Goal: Task Accomplishment & Management: Complete application form

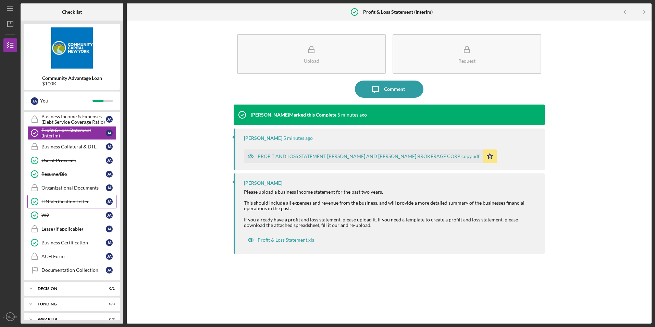
scroll to position [277, 0]
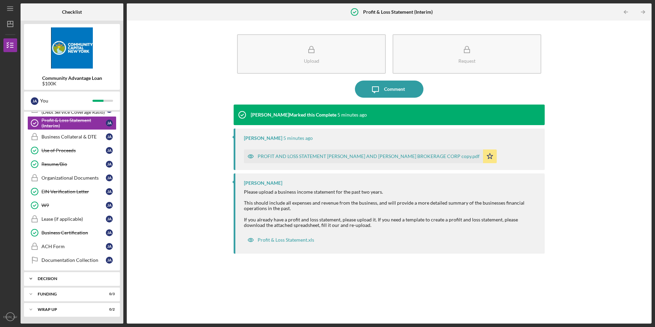
click at [31, 278] on icon "Icon/Expander" at bounding box center [31, 279] width 14 height 14
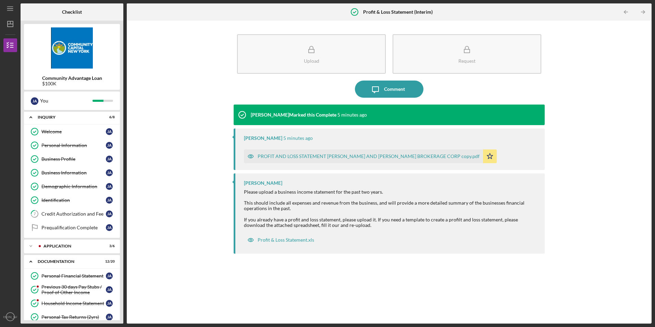
scroll to position [0, 0]
click at [9, 5] on icon "Icon/Menu" at bounding box center [10, 8] width 15 height 15
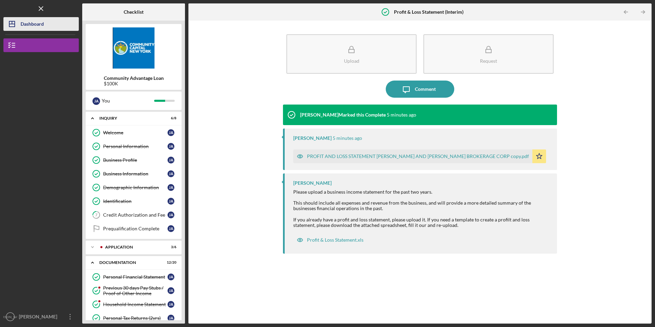
click at [13, 23] on icon "Icon/Dashboard" at bounding box center [11, 23] width 17 height 17
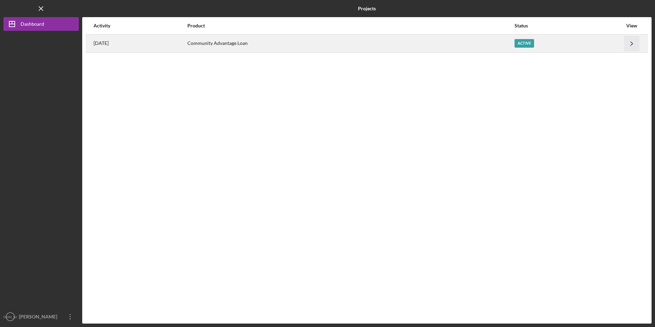
click at [630, 43] on icon "Icon/Navigate" at bounding box center [631, 43] width 15 height 15
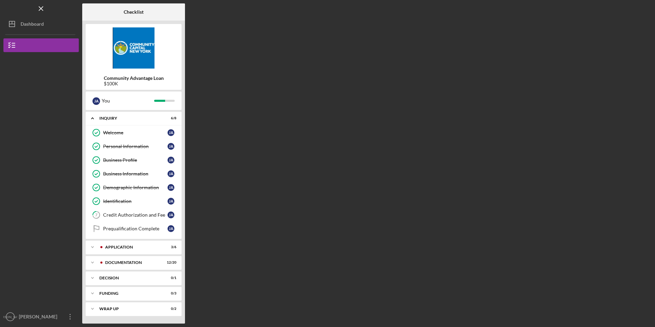
click at [136, 55] on img at bounding box center [134, 47] width 96 height 41
click at [44, 319] on div "[PERSON_NAME]" at bounding box center [39, 317] width 45 height 15
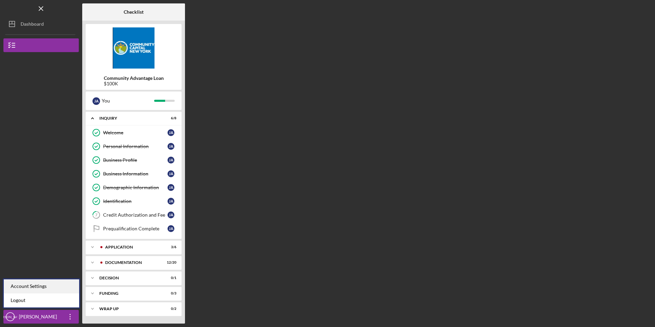
click at [41, 286] on div "Account Settings" at bounding box center [41, 286] width 75 height 14
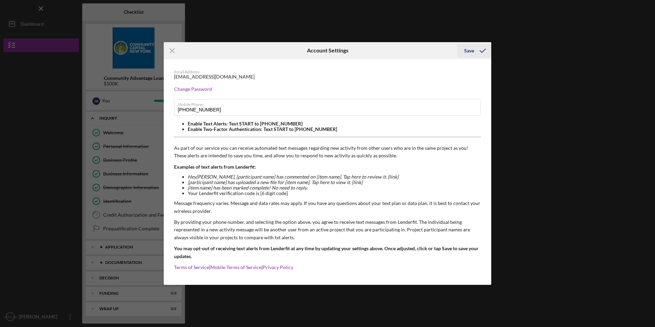
click at [468, 50] on div "Save" at bounding box center [469, 51] width 10 height 14
click at [172, 50] on icon "Icon/Menu Close" at bounding box center [172, 50] width 17 height 17
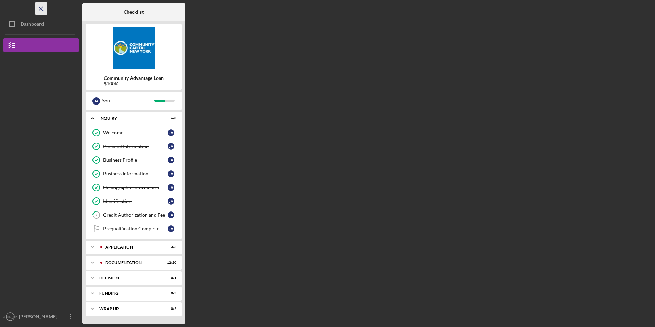
click at [41, 8] on icon "Icon/Menu Close" at bounding box center [41, 8] width 15 height 15
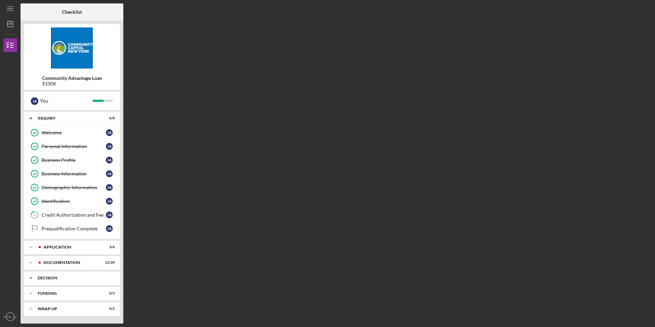
click at [32, 119] on polyline at bounding box center [31, 118] width 2 height 1
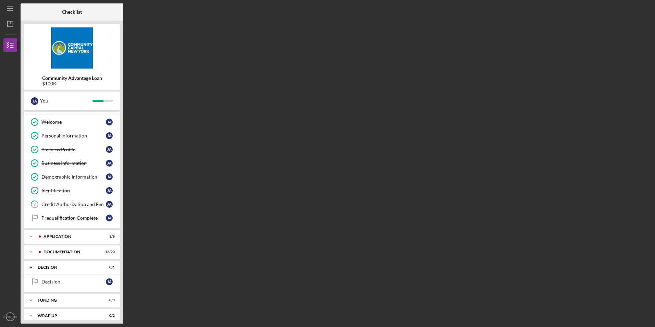
scroll to position [17, 0]
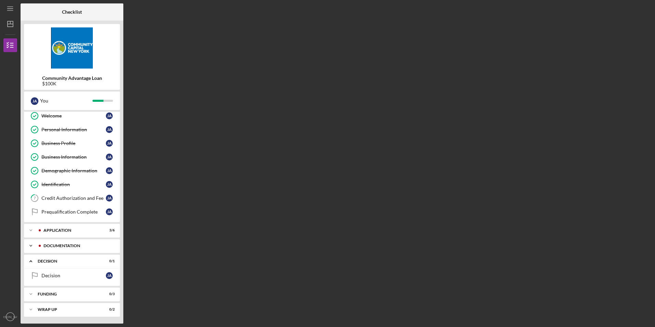
click at [78, 247] on div "Documentation" at bounding box center [78, 246] width 68 height 4
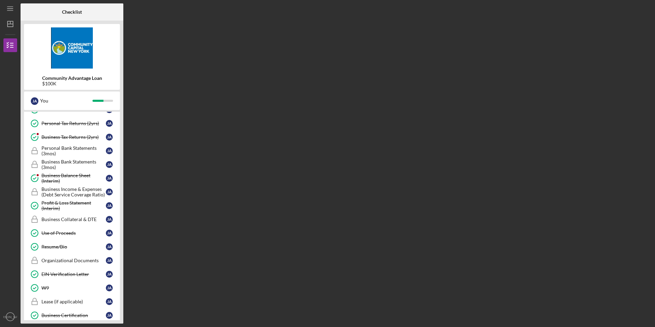
scroll to position [291, 0]
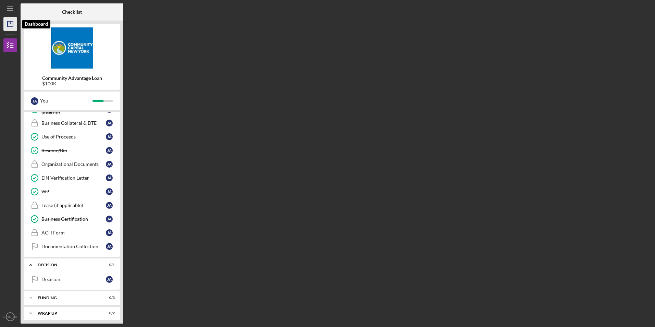
click at [9, 24] on line "button" at bounding box center [10, 24] width 5 height 0
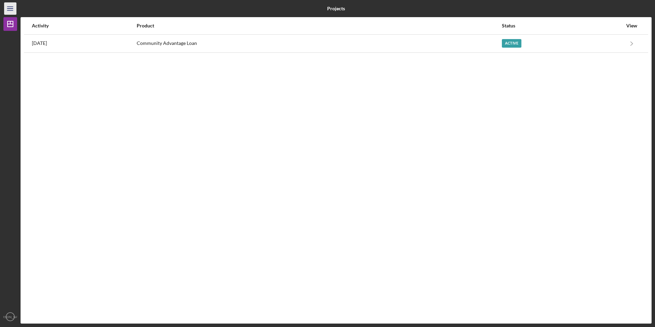
click at [8, 10] on icon "Icon/Menu" at bounding box center [10, 8] width 15 height 15
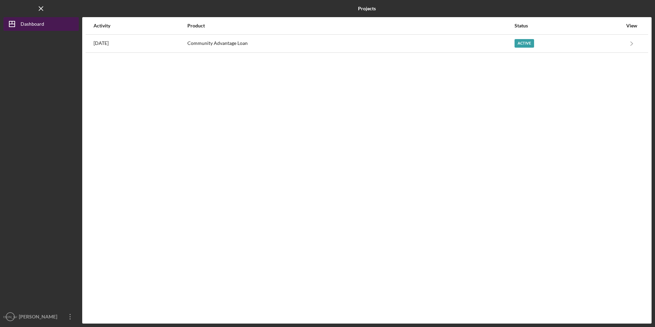
click at [25, 24] on div "Dashboard" at bounding box center [33, 24] width 24 height 15
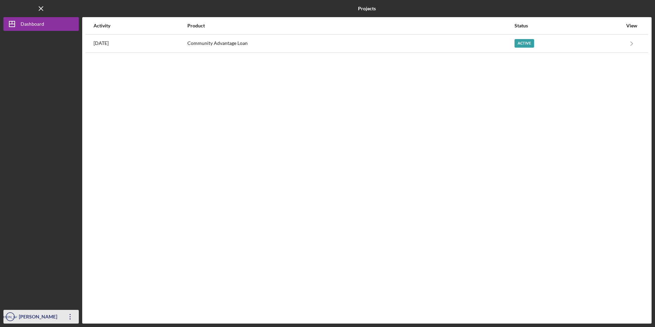
click at [12, 317] on text "[PERSON_NAME]" at bounding box center [10, 317] width 27 height 4
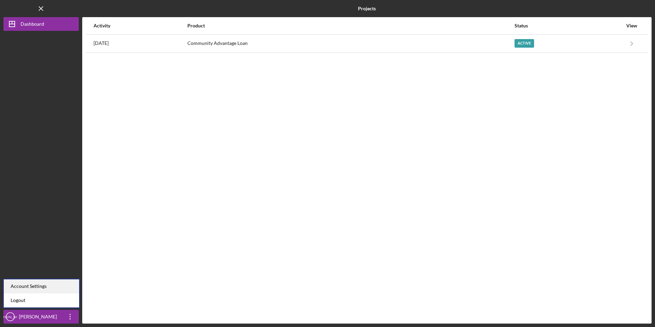
click at [20, 288] on div "Account Settings" at bounding box center [41, 286] width 75 height 14
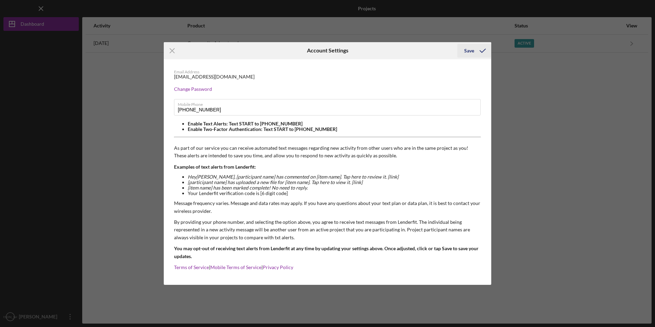
click at [467, 50] on div "Save" at bounding box center [469, 51] width 10 height 14
click at [168, 51] on icon "Icon/Menu Close" at bounding box center [172, 50] width 17 height 17
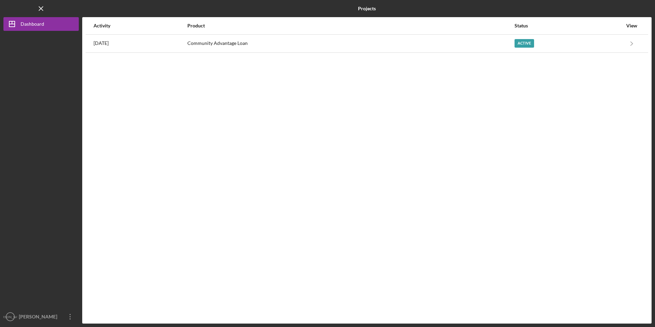
click at [633, 24] on div "View" at bounding box center [631, 25] width 17 height 5
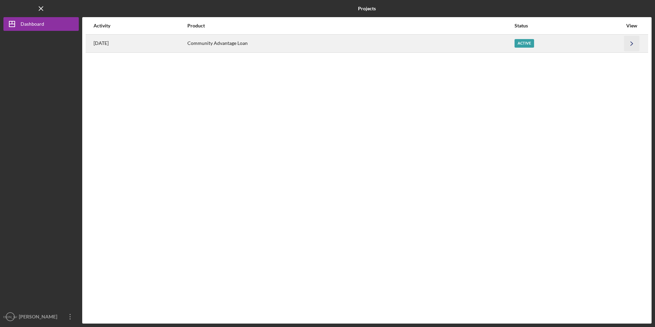
click at [629, 43] on icon "Icon/Navigate" at bounding box center [631, 43] width 15 height 15
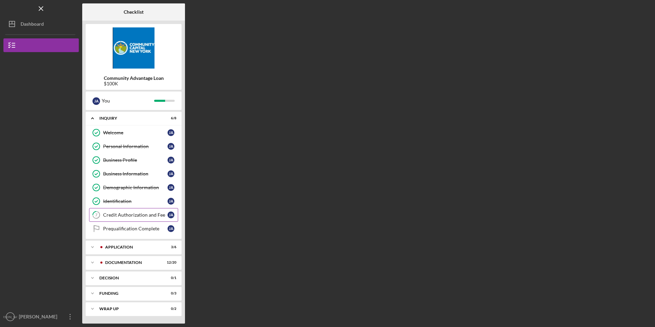
click at [148, 215] on div "Credit Authorization and Fee" at bounding box center [135, 214] width 64 height 5
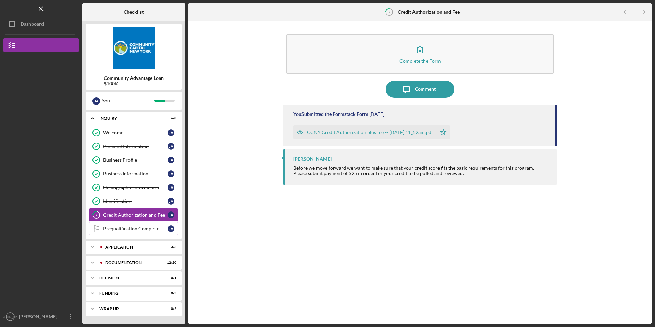
click at [145, 229] on div "Prequalification Complete" at bounding box center [135, 228] width 64 height 5
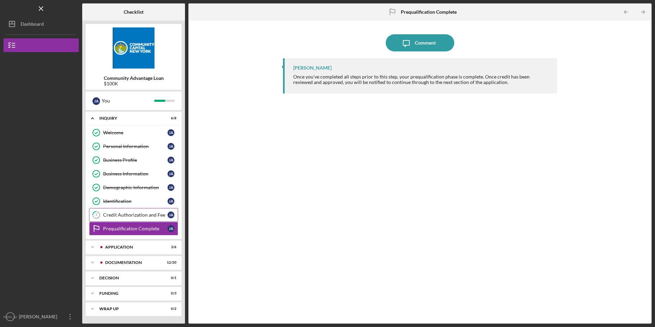
click at [139, 216] on div "Credit Authorization and Fee" at bounding box center [135, 214] width 64 height 5
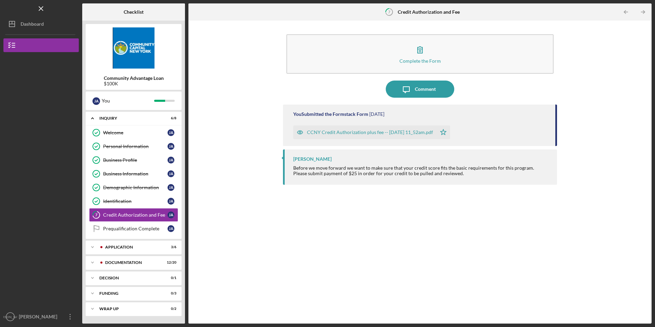
click at [327, 131] on div "CCNY Credit Authorization plus fee -- 2025-07-16 11_52am.pdf" at bounding box center [370, 132] width 126 height 5
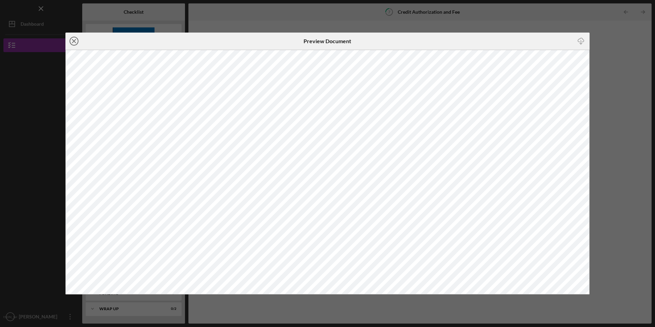
click at [75, 40] on line at bounding box center [73, 40] width 3 height 3
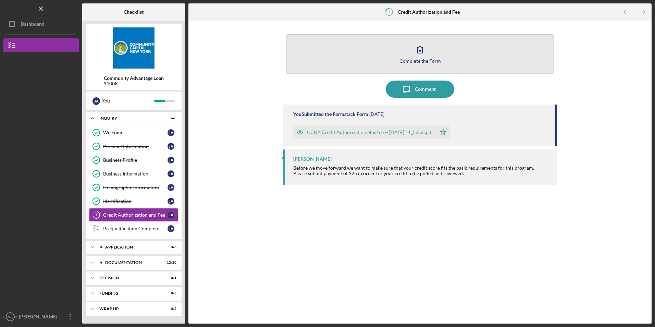
click at [425, 62] on div "Complete the Form" at bounding box center [420, 60] width 41 height 5
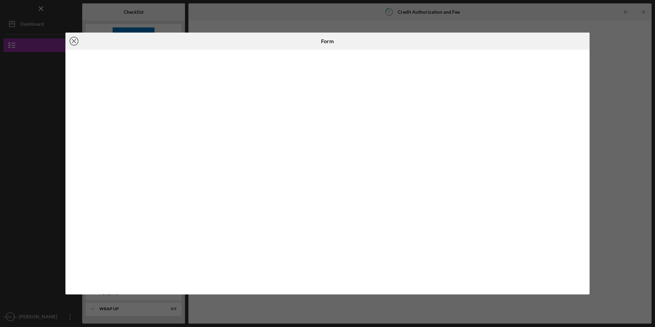
click at [75, 41] on icon "Icon/Close" at bounding box center [73, 41] width 17 height 17
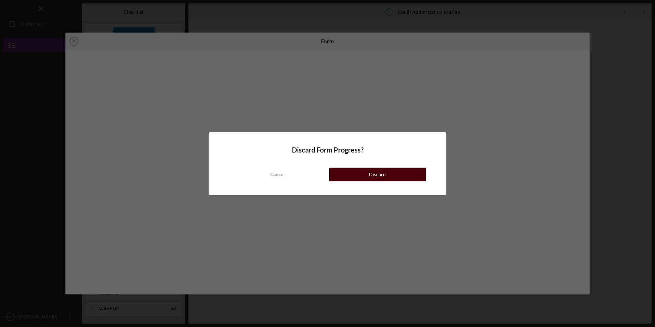
click at [397, 176] on button "Discard" at bounding box center [377, 175] width 97 height 14
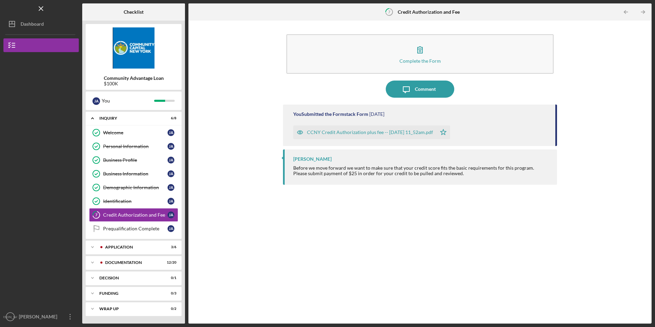
click at [617, 290] on div "Complete the Form Form Icon/Message Comment You Submitted the Formstack Form 4 …" at bounding box center [420, 172] width 457 height 296
click at [616, 289] on div "Complete the Form Form Icon/Message Comment You Submitted the Formstack Form 4 …" at bounding box center [420, 172] width 457 height 296
click at [626, 290] on div "Complete the Form Form Icon/Message Comment You Submitted the Formstack Form 4 …" at bounding box center [420, 172] width 457 height 296
click at [626, 289] on div "Complete the Form Form Icon/Message Comment You Submitted the Formstack Form 4 …" at bounding box center [420, 172] width 457 height 296
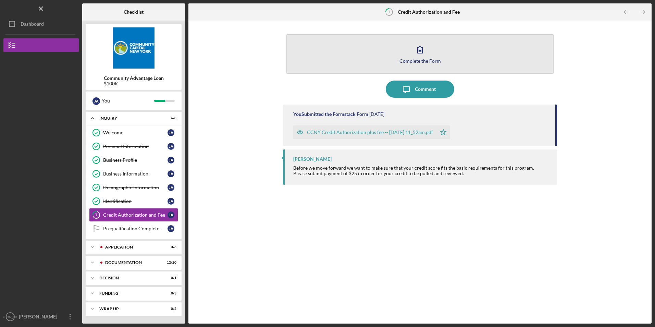
click at [420, 53] on icon "button" at bounding box center [420, 49] width 17 height 17
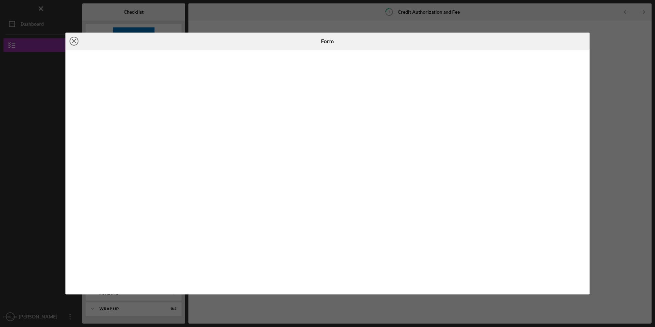
click at [73, 42] on line at bounding box center [73, 40] width 3 height 3
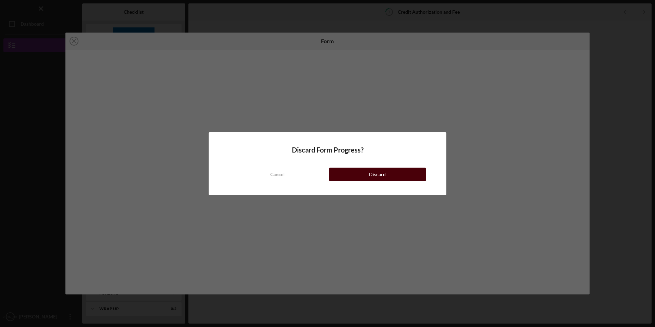
click at [401, 179] on button "Discard" at bounding box center [377, 175] width 97 height 14
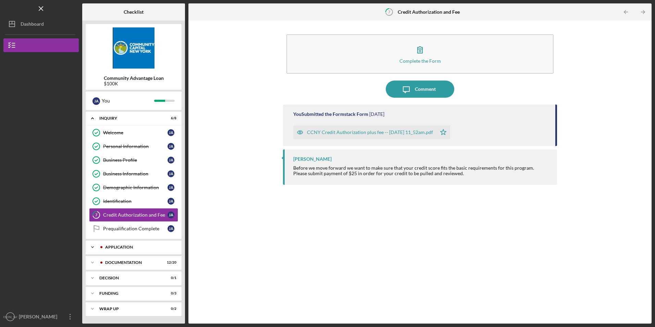
click at [128, 247] on div "Application" at bounding box center [139, 247] width 68 height 4
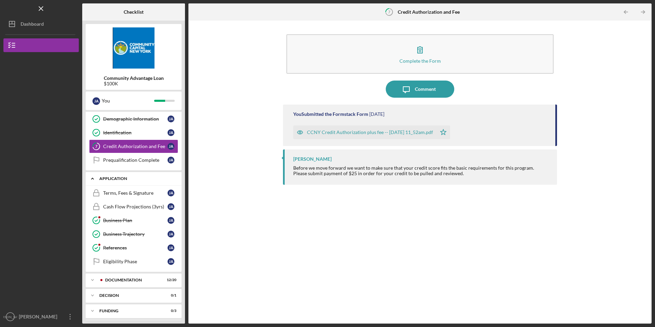
scroll to position [85, 0]
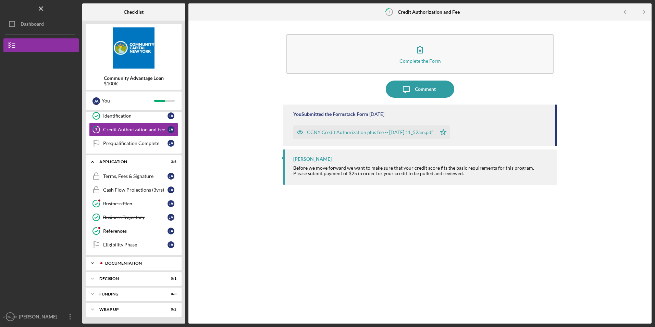
click at [139, 265] on div "Documentation" at bounding box center [139, 263] width 68 height 4
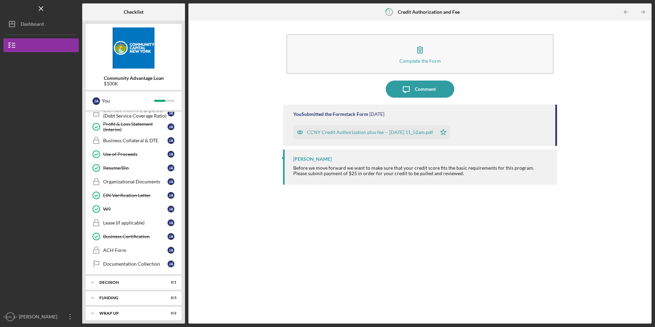
scroll to position [363, 0]
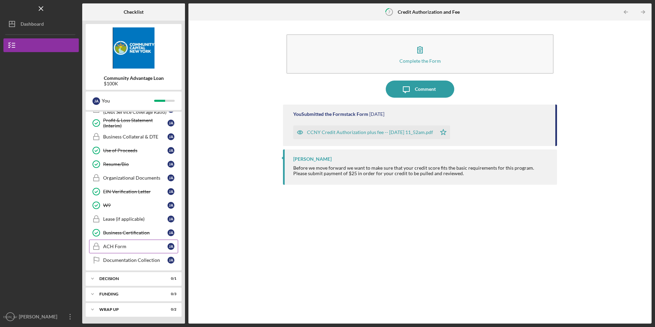
click at [116, 247] on div "ACH Form" at bounding box center [135, 246] width 64 height 5
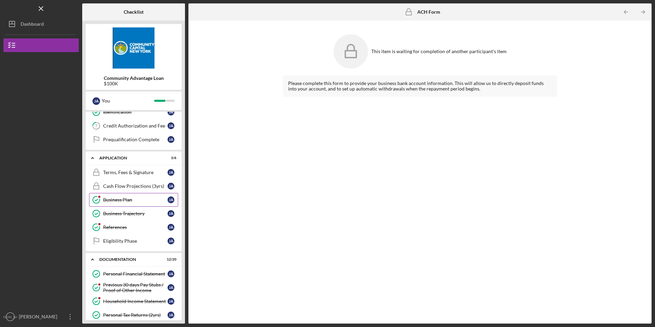
scroll to position [21, 0]
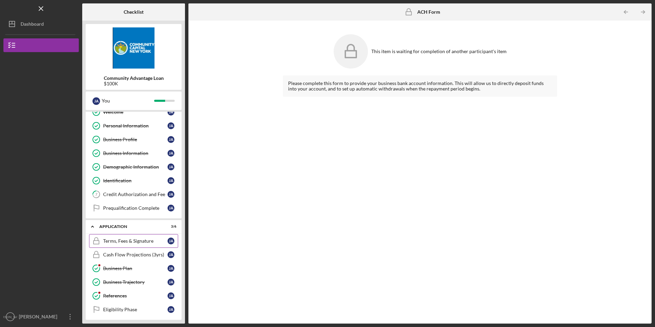
click at [132, 242] on div "Terms, Fees & Signature" at bounding box center [135, 240] width 64 height 5
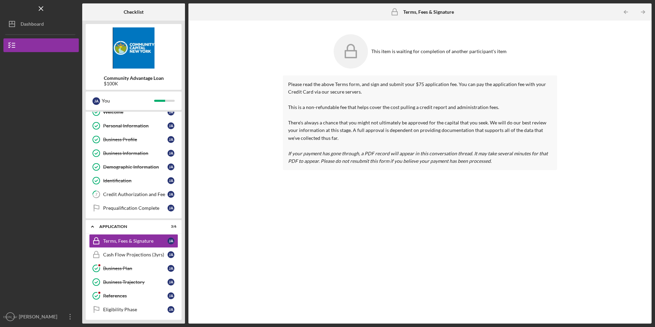
click at [419, 87] on p "Please read the above Terms form, and sign and submit your $75 application fee.…" at bounding box center [420, 123] width 264 height 84
click at [348, 52] on icon at bounding box center [351, 51] width 34 height 34
click at [345, 162] on em "If your payment has gone through, a PDF record will appear in this conversation…" at bounding box center [418, 156] width 260 height 13
drag, startPoint x: 367, startPoint y: 163, endPoint x: 375, endPoint y: 169, distance: 9.0
click at [375, 169] on div "Please read the above Terms form, and sign and submit your $75 application fee.…" at bounding box center [420, 122] width 274 height 95
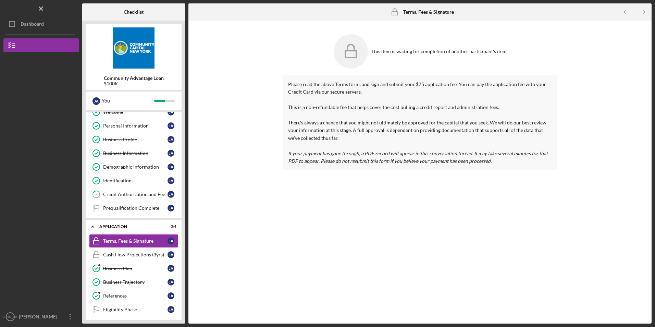
click at [434, 201] on div "Please read the above Terms form, and sign and submit your $75 application fee.…" at bounding box center [420, 194] width 274 height 238
click at [360, 56] on icon at bounding box center [351, 51] width 34 height 34
drag, startPoint x: 360, startPoint y: 56, endPoint x: 425, endPoint y: 148, distance: 113.2
click at [425, 148] on p "Please read the above Terms form, and sign and submit your $75 application fee.…" at bounding box center [420, 123] width 264 height 84
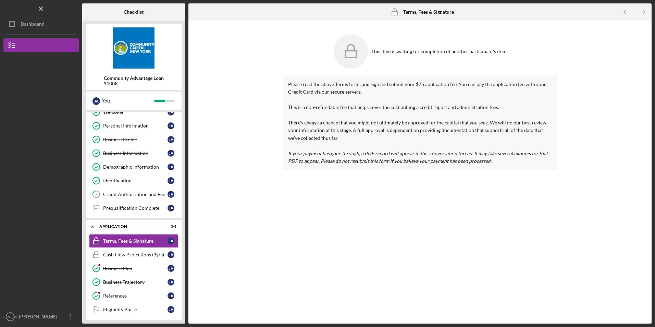
click at [453, 220] on div "Please read the above Terms form, and sign and submit your $75 application fee.…" at bounding box center [420, 194] width 274 height 238
click at [418, 13] on b "Terms, Fees & Signature" at bounding box center [428, 11] width 51 height 5
click at [352, 48] on icon at bounding box center [351, 51] width 34 height 34
click at [139, 238] on link "Terms, Fees & Signature Terms, Fees & Signature [PERSON_NAME]" at bounding box center [133, 241] width 89 height 14
click at [136, 254] on div "Cash Flow Projections (3yrs)" at bounding box center [135, 254] width 64 height 5
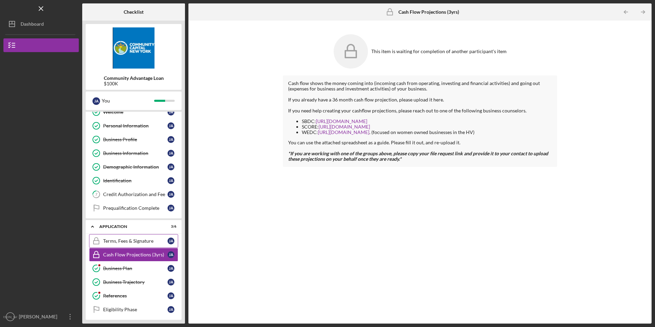
click at [137, 244] on link "Terms, Fees & Signature Terms, Fees & Signature [PERSON_NAME]" at bounding box center [133, 241] width 89 height 14
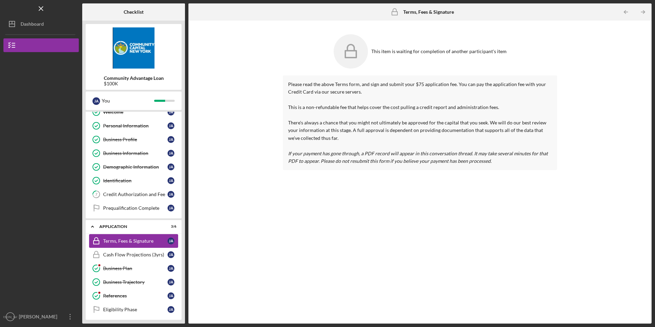
click at [137, 244] on link "Terms, Fees & Signature Terms, Fees & Signature [PERSON_NAME]" at bounding box center [133, 241] width 89 height 14
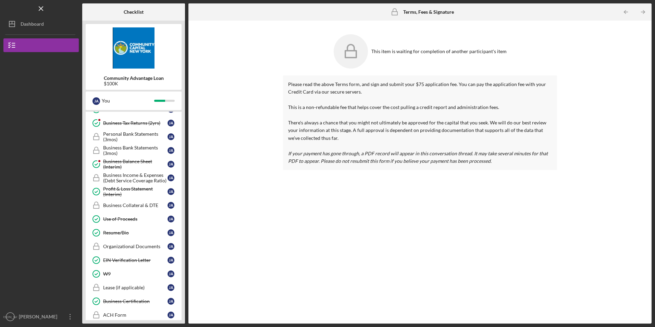
scroll to position [363, 0]
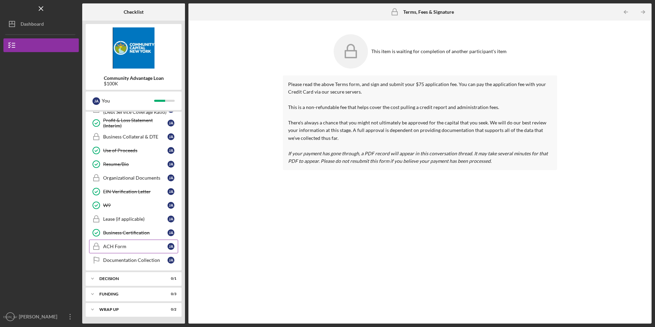
click at [112, 246] on div "ACH Form" at bounding box center [135, 246] width 64 height 5
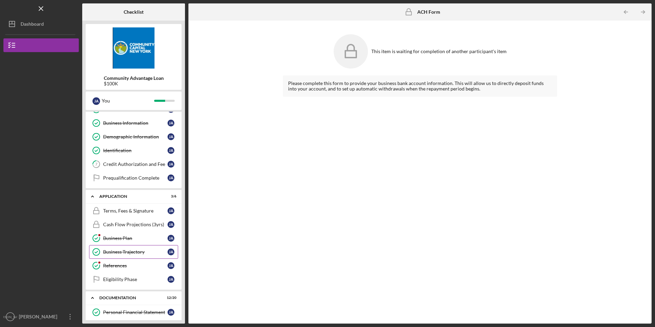
scroll to position [21, 0]
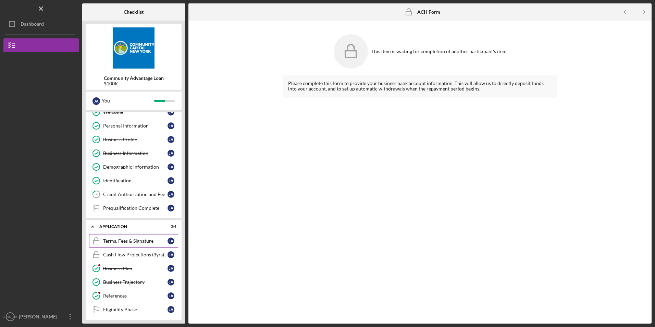
click at [113, 242] on div "Terms, Fees & Signature" at bounding box center [135, 240] width 64 height 5
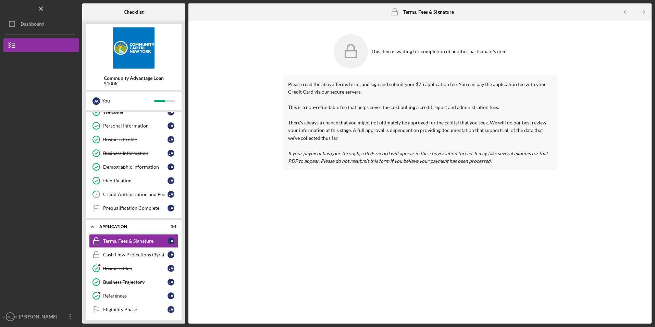
click at [360, 52] on icon at bounding box center [351, 51] width 34 height 34
click at [437, 47] on div "This item is waiting for completion of another participant's item" at bounding box center [420, 51] width 274 height 41
click at [434, 10] on b "Terms, Fees & Signature" at bounding box center [428, 11] width 51 height 5
click at [122, 239] on div "Terms, Fees & Signature" at bounding box center [135, 240] width 64 height 5
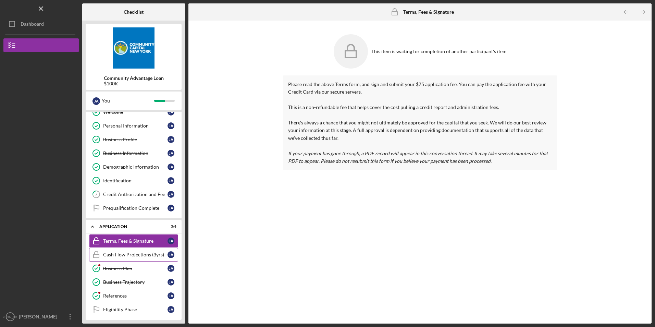
click at [114, 256] on div "Cash Flow Projections (3yrs)" at bounding box center [135, 254] width 64 height 5
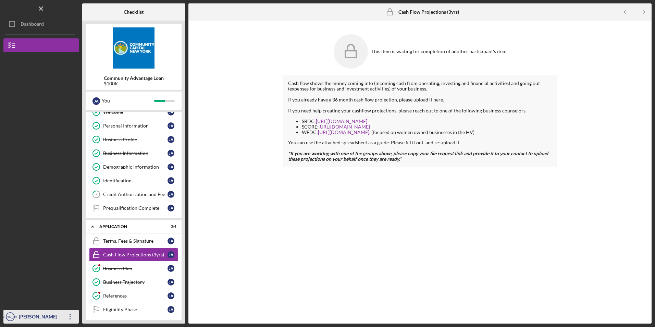
click at [25, 318] on div "[PERSON_NAME]" at bounding box center [39, 317] width 45 height 15
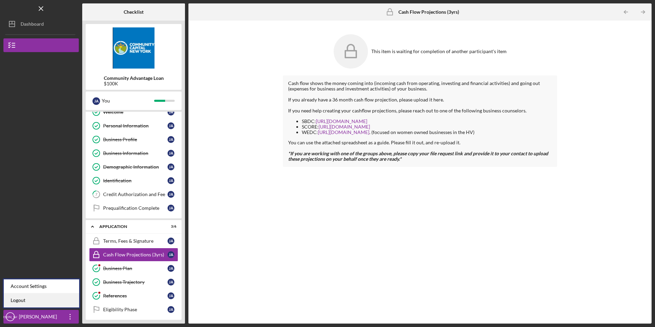
click at [25, 300] on link "Logout" at bounding box center [41, 300] width 75 height 14
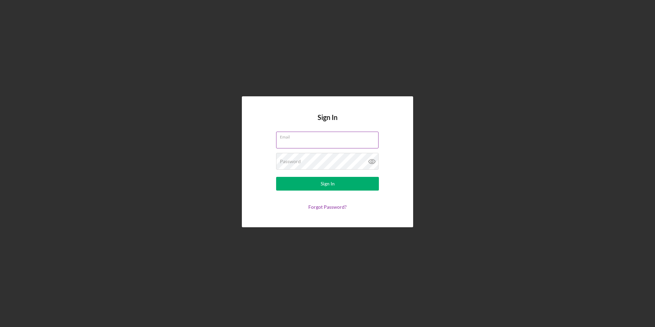
click at [290, 141] on input "Email" at bounding box center [327, 140] width 102 height 16
type input "services@eandabrokerage.com"
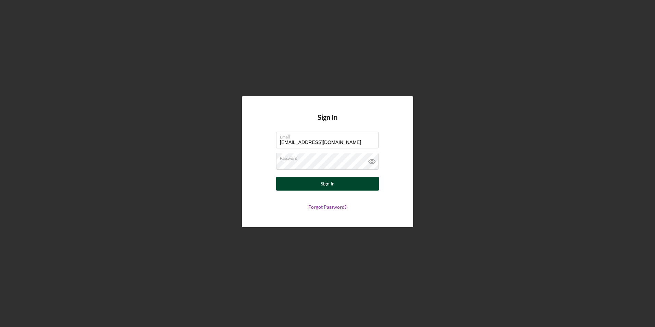
click at [334, 181] on div "Sign In" at bounding box center [328, 184] width 14 height 14
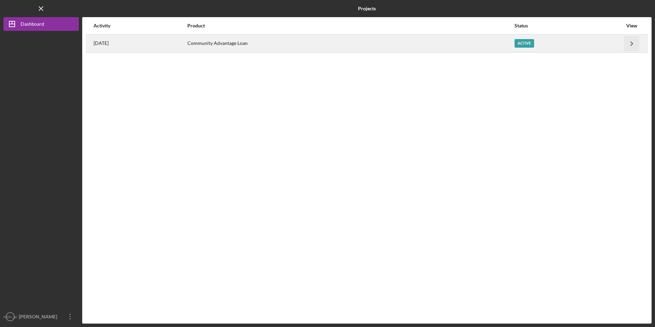
click at [632, 43] on icon "Icon/Navigate" at bounding box center [631, 43] width 15 height 15
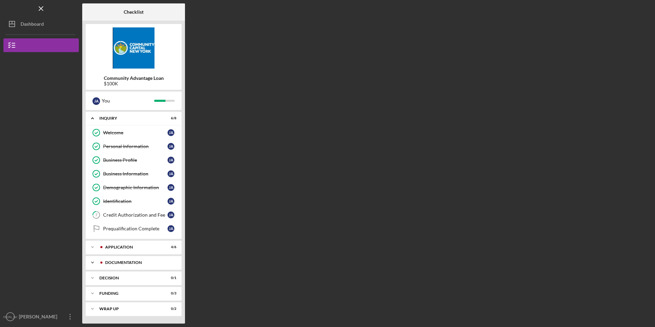
click at [139, 262] on div "Documentation" at bounding box center [139, 262] width 68 height 4
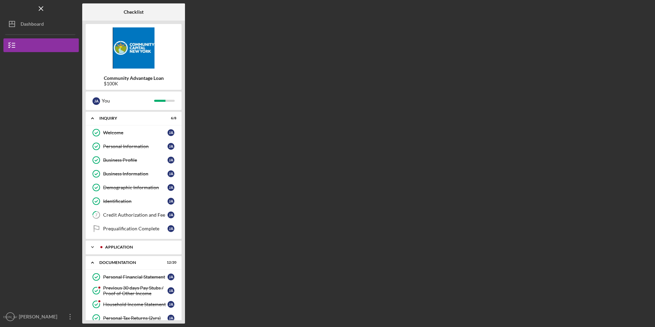
click at [136, 246] on div "Application" at bounding box center [139, 247] width 68 height 4
click at [138, 263] on div "Terms, Fees & Signature" at bounding box center [135, 261] width 64 height 5
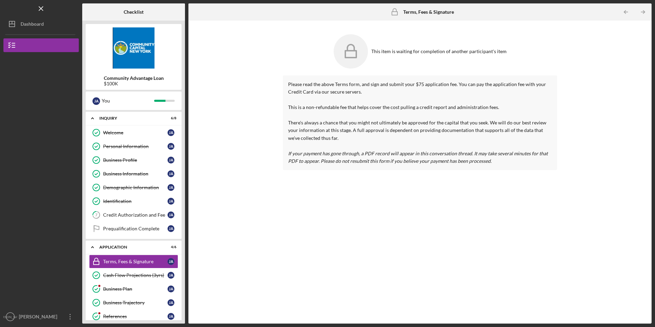
drag, startPoint x: 366, startPoint y: 103, endPoint x: 375, endPoint y: 111, distance: 11.9
click at [366, 103] on p "Please read the above Terms form, and sign and submit your $75 application fee.…" at bounding box center [420, 123] width 264 height 84
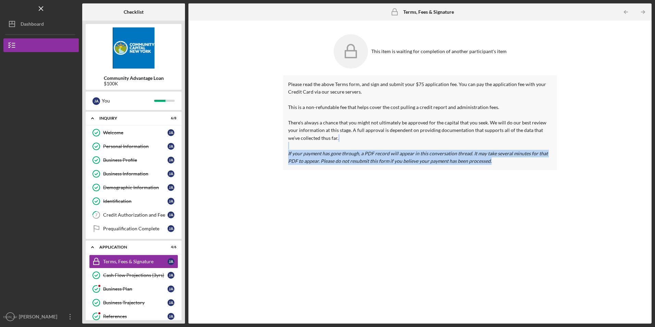
drag, startPoint x: 340, startPoint y: 148, endPoint x: 552, endPoint y: 167, distance: 212.6
click at [552, 167] on div "Please read the above Terms form, and sign and submit your $75 application fee.…" at bounding box center [420, 122] width 274 height 95
drag, startPoint x: 552, startPoint y: 167, endPoint x: 538, endPoint y: 192, distance: 29.3
click at [538, 192] on div "Please read the above Terms form, and sign and submit your $75 application fee.…" at bounding box center [420, 194] width 274 height 238
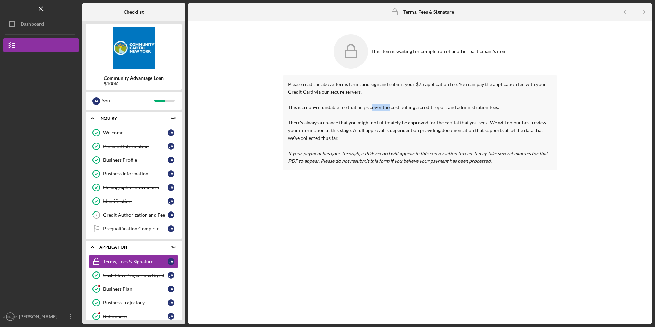
drag, startPoint x: 373, startPoint y: 108, endPoint x: 414, endPoint y: 112, distance: 41.7
click at [414, 112] on p "Please read the above Terms form, and sign and submit your $75 application fee.…" at bounding box center [420, 123] width 264 height 84
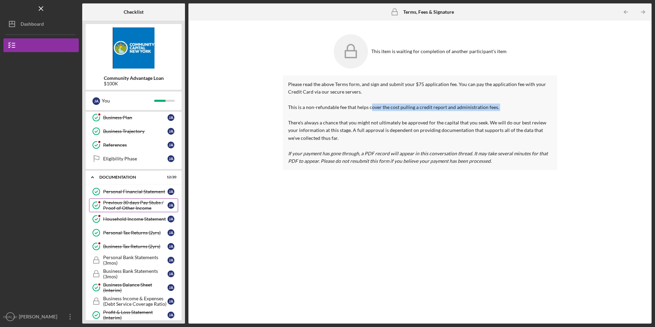
scroll to position [363, 0]
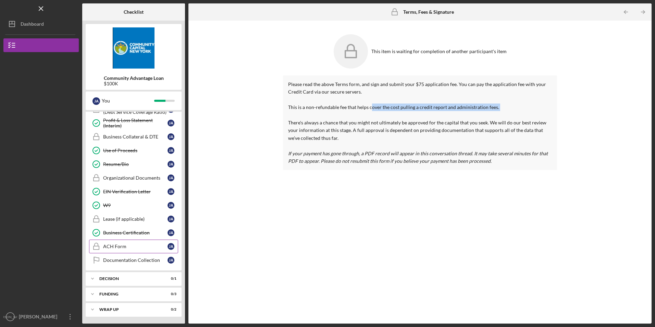
click at [122, 246] on div "ACH Form" at bounding box center [135, 246] width 64 height 5
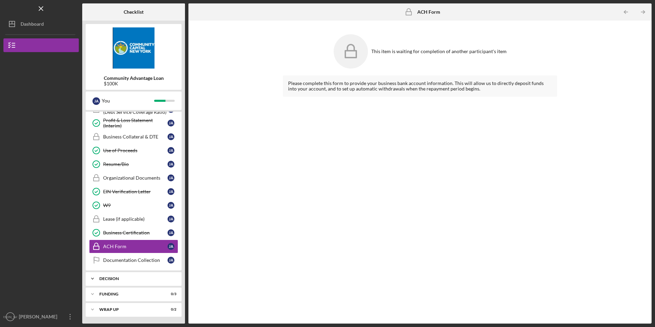
click at [124, 277] on div "Decision" at bounding box center [136, 279] width 74 height 4
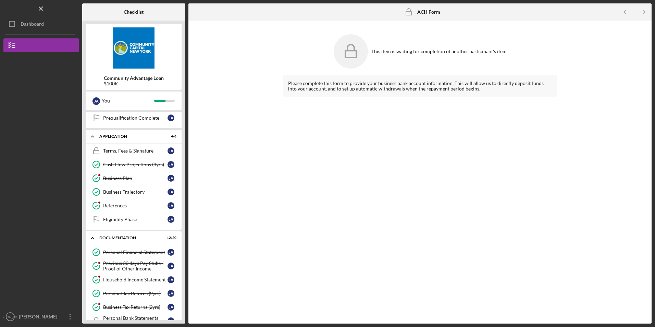
scroll to position [107, 0]
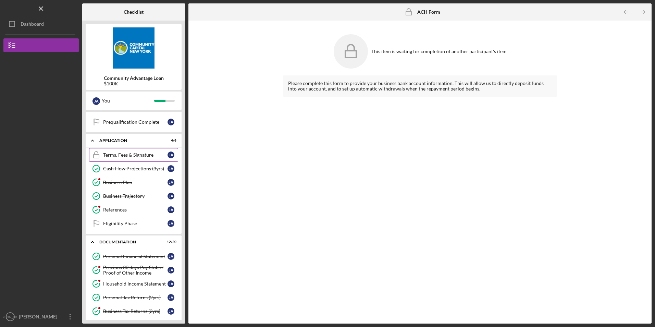
click at [126, 155] on div "Terms, Fees & Signature" at bounding box center [135, 154] width 64 height 5
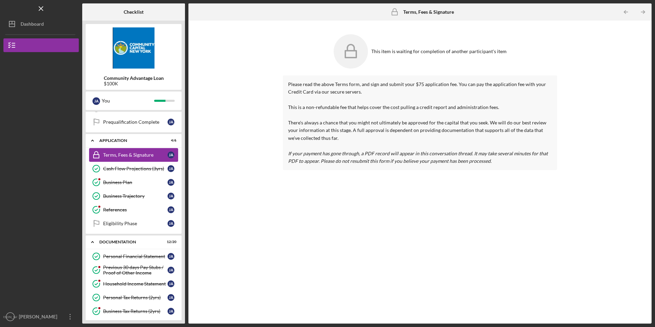
click at [126, 155] on div "Terms, Fees & Signature" at bounding box center [135, 154] width 64 height 5
click at [137, 151] on link "Terms, Fees & Signature Terms, Fees & Signature [PERSON_NAME]" at bounding box center [133, 155] width 89 height 14
click at [172, 153] on div "J A" at bounding box center [171, 154] width 7 height 7
click at [130, 225] on div "Eligibility Phase" at bounding box center [135, 223] width 64 height 5
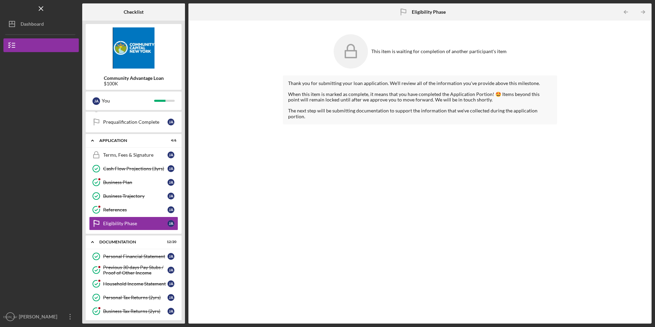
click at [132, 59] on img at bounding box center [134, 47] width 96 height 41
click at [26, 25] on div "Dashboard" at bounding box center [32, 24] width 23 height 15
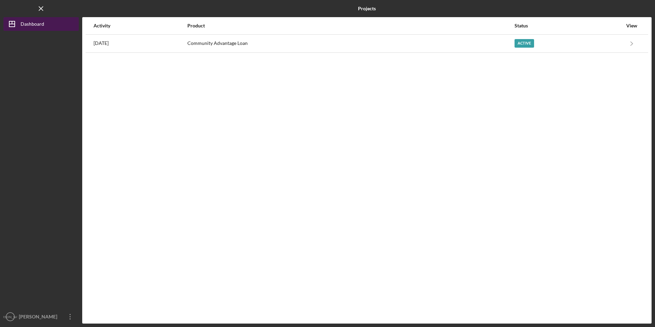
click at [16, 24] on icon "Icon/Dashboard" at bounding box center [11, 23] width 17 height 17
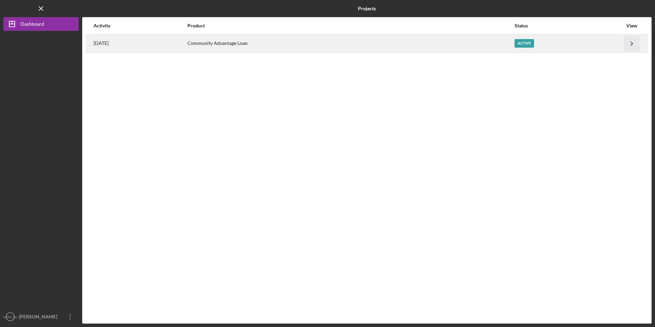
click at [631, 44] on icon "Icon/Navigate" at bounding box center [631, 43] width 15 height 15
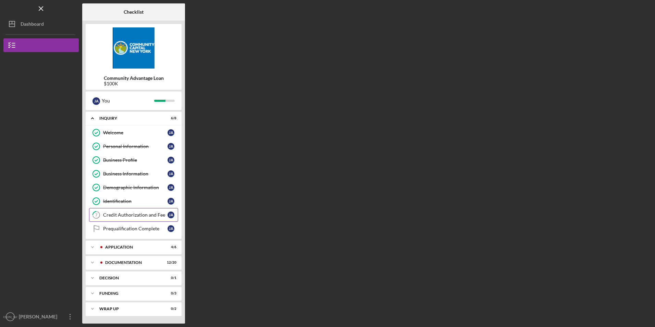
click at [123, 215] on div "Credit Authorization and Fee" at bounding box center [135, 214] width 64 height 5
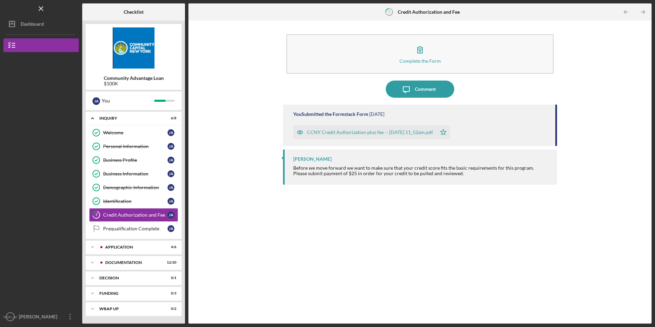
click at [330, 166] on div "Before we move forward we want to make sure that your credit score fits the bas…" at bounding box center [413, 167] width 241 height 5
drag, startPoint x: 291, startPoint y: 176, endPoint x: 390, endPoint y: 182, distance: 99.2
click at [390, 182] on div "Yedmy Batista Before we move forward we want to make sure that your credit scor…" at bounding box center [420, 166] width 274 height 35
click at [133, 230] on div "Prequalification Complete" at bounding box center [135, 228] width 64 height 5
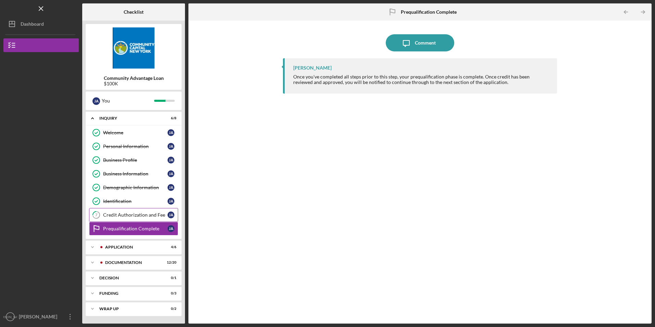
click at [140, 209] on link "7 Credit Authorization and Fee J A" at bounding box center [133, 215] width 89 height 14
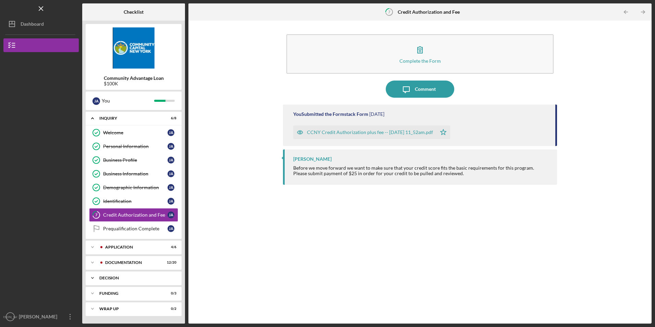
click at [129, 278] on div "Decision" at bounding box center [136, 278] width 74 height 4
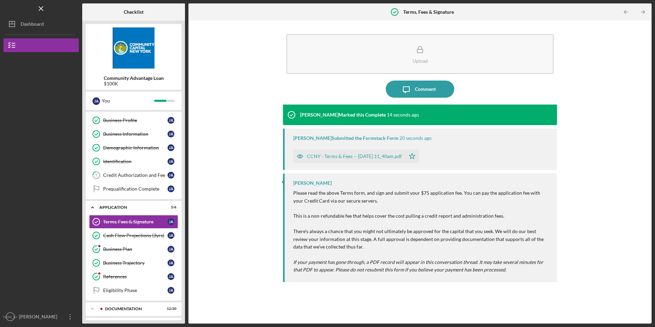
scroll to position [74, 0]
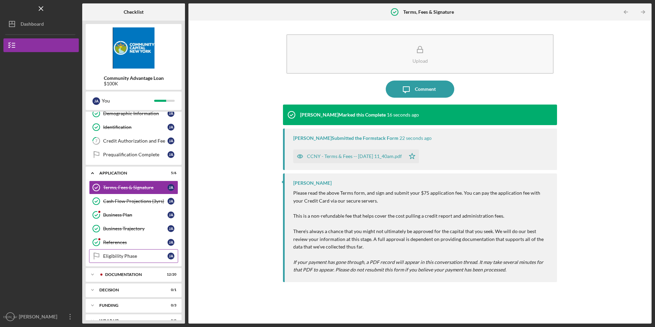
click at [139, 258] on div "Eligibility Phase" at bounding box center [135, 255] width 64 height 5
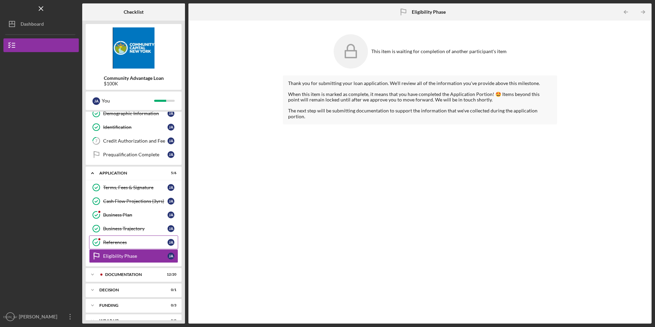
click at [130, 243] on div "References" at bounding box center [135, 242] width 64 height 5
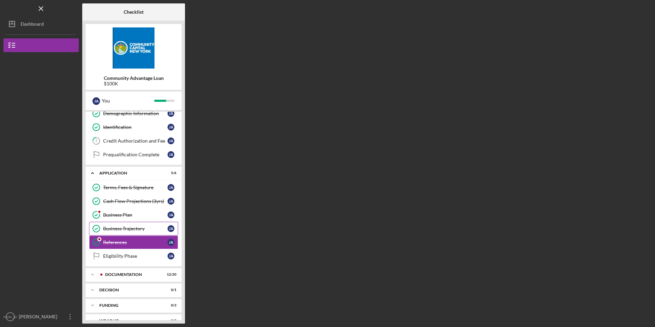
click at [132, 229] on div "Business Trajectory" at bounding box center [135, 228] width 64 height 5
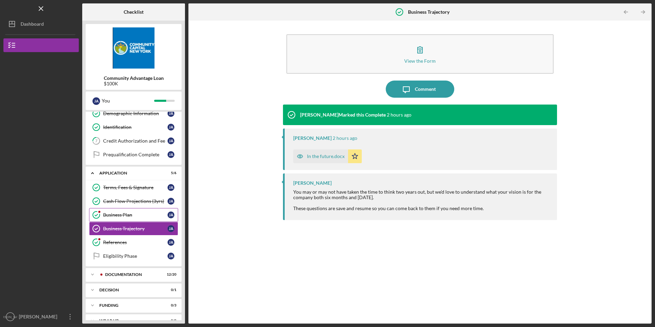
click at [129, 214] on div "Business Plan" at bounding box center [135, 214] width 64 height 5
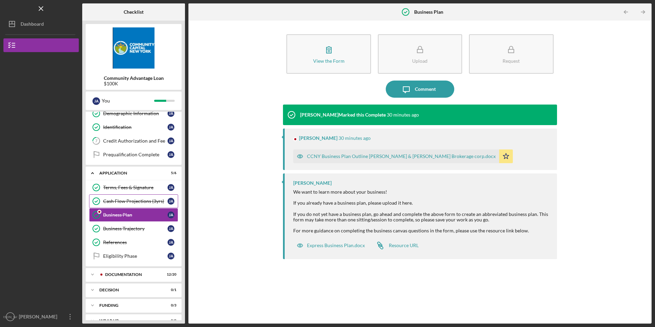
click at [134, 201] on div "Cash Flow Projections (3yrs)" at bounding box center [135, 200] width 64 height 5
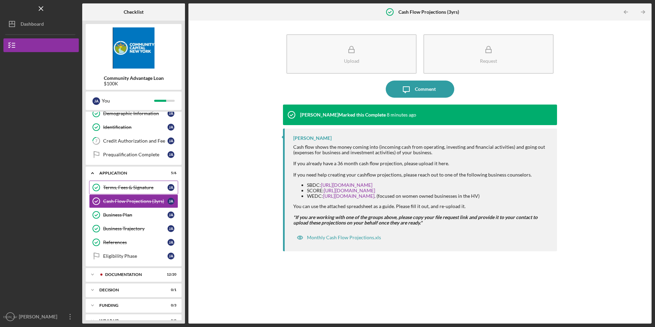
click at [131, 184] on link "Terms, Fees & Signature Terms, Fees & Signature [PERSON_NAME]" at bounding box center [133, 188] width 89 height 14
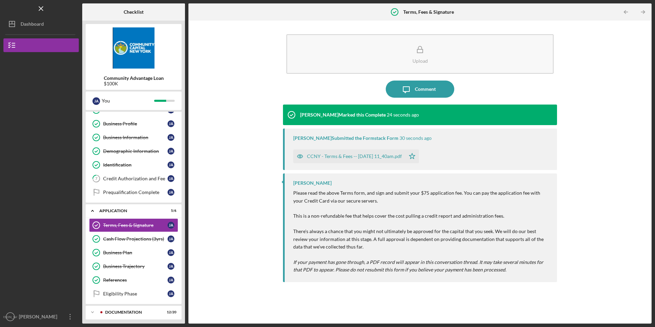
scroll to position [85, 0]
